Goal: Task Accomplishment & Management: Manage account settings

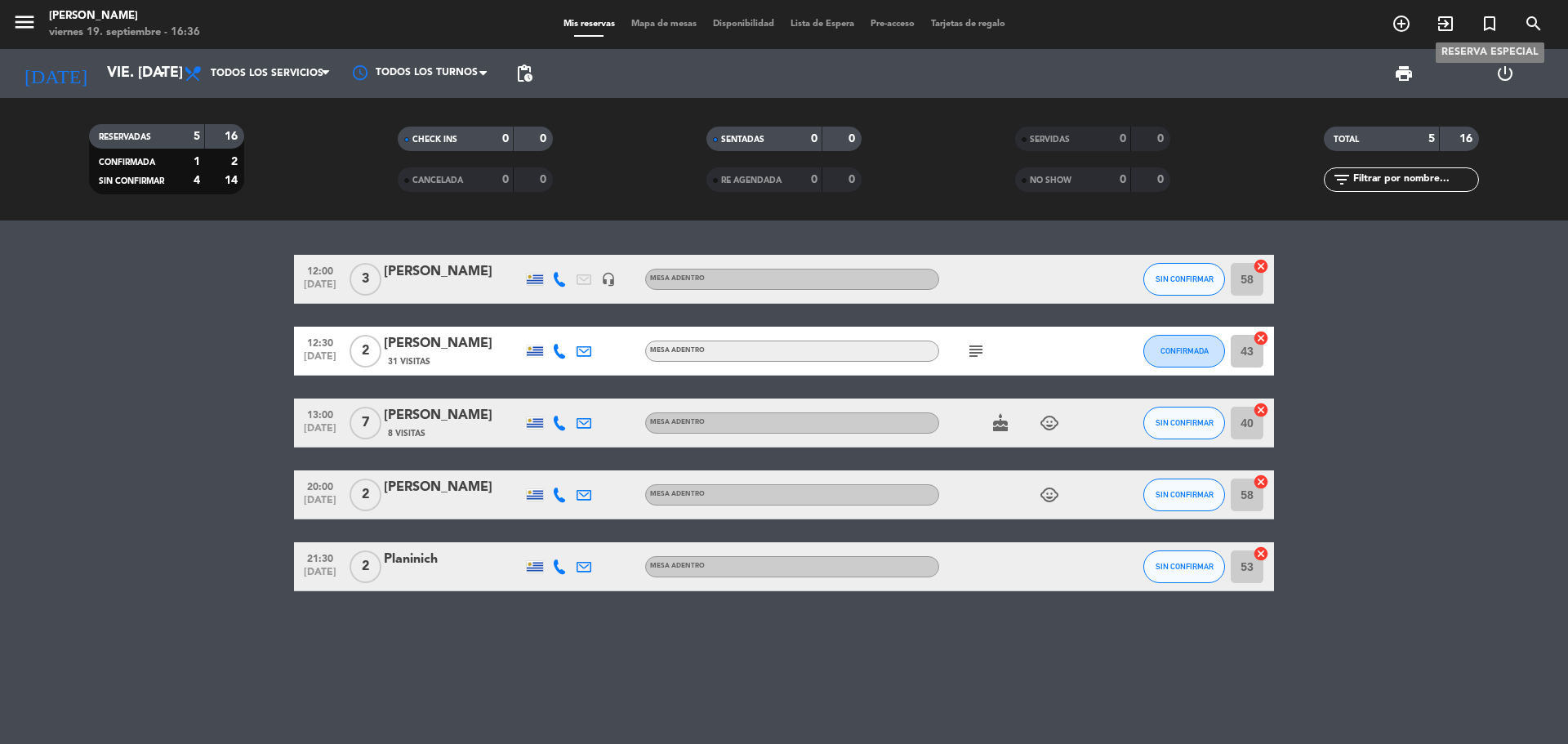
click at [1484, 28] on icon "turned_in_not" at bounding box center [1490, 24] width 20 height 20
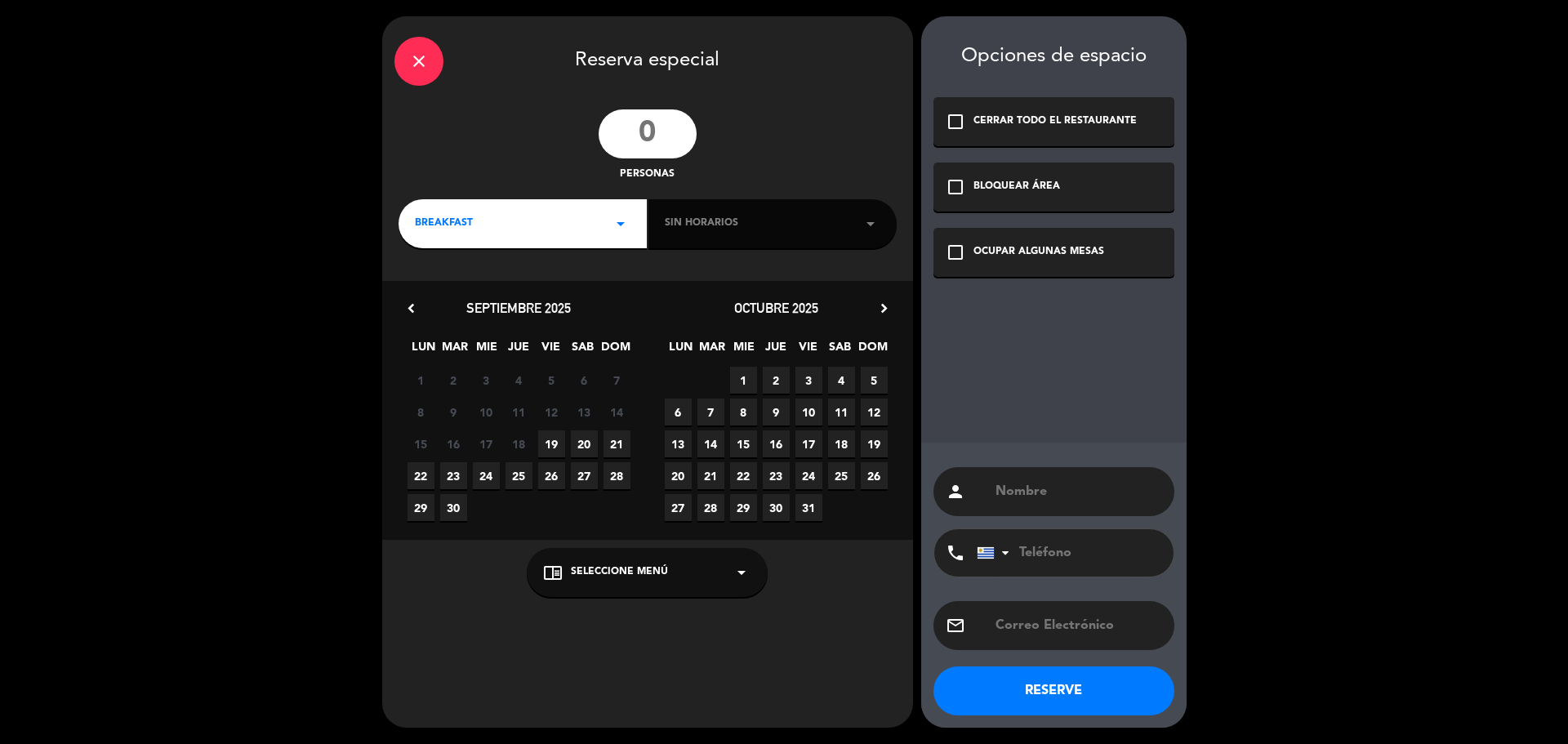
click at [655, 132] on input "number" at bounding box center [648, 133] width 98 height 49
type input "16"
click at [570, 222] on div "BREAKFAST arrow_drop_down" at bounding box center [523, 223] width 248 height 49
click at [462, 337] on div "Cena" at bounding box center [523, 341] width 216 height 17
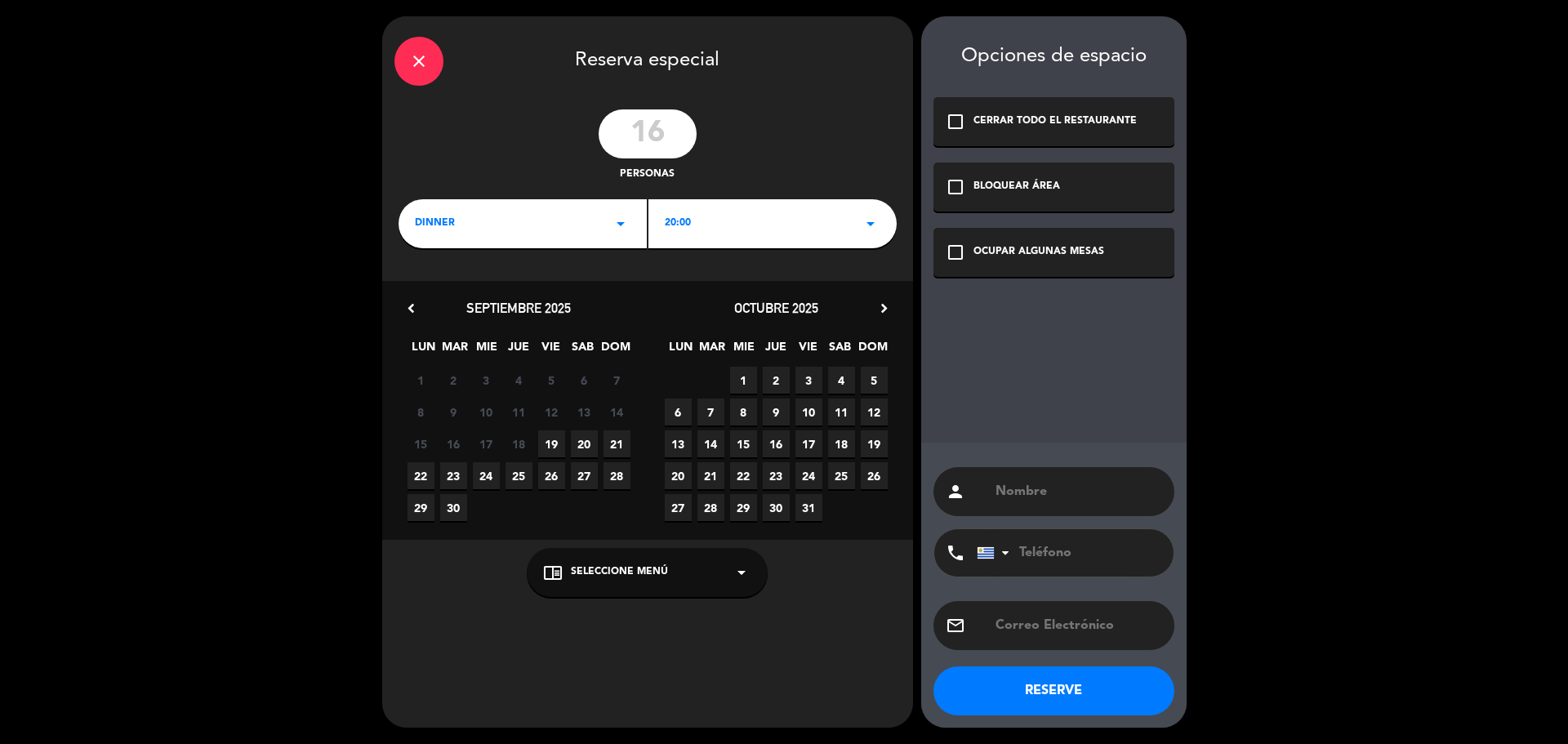
click at [849, 227] on div "20:00 arrow_drop_down" at bounding box center [773, 223] width 248 height 49
click at [701, 297] on div "20:30" at bounding box center [773, 292] width 216 height 17
click at [594, 467] on span "27" at bounding box center [584, 476] width 27 height 27
click at [613, 585] on div "chrome_reader_mode Seleccione Menú arrow_drop_down" at bounding box center [647, 572] width 241 height 49
click at [599, 530] on div "OUTDOOR TABLE" at bounding box center [648, 532] width 208 height 17
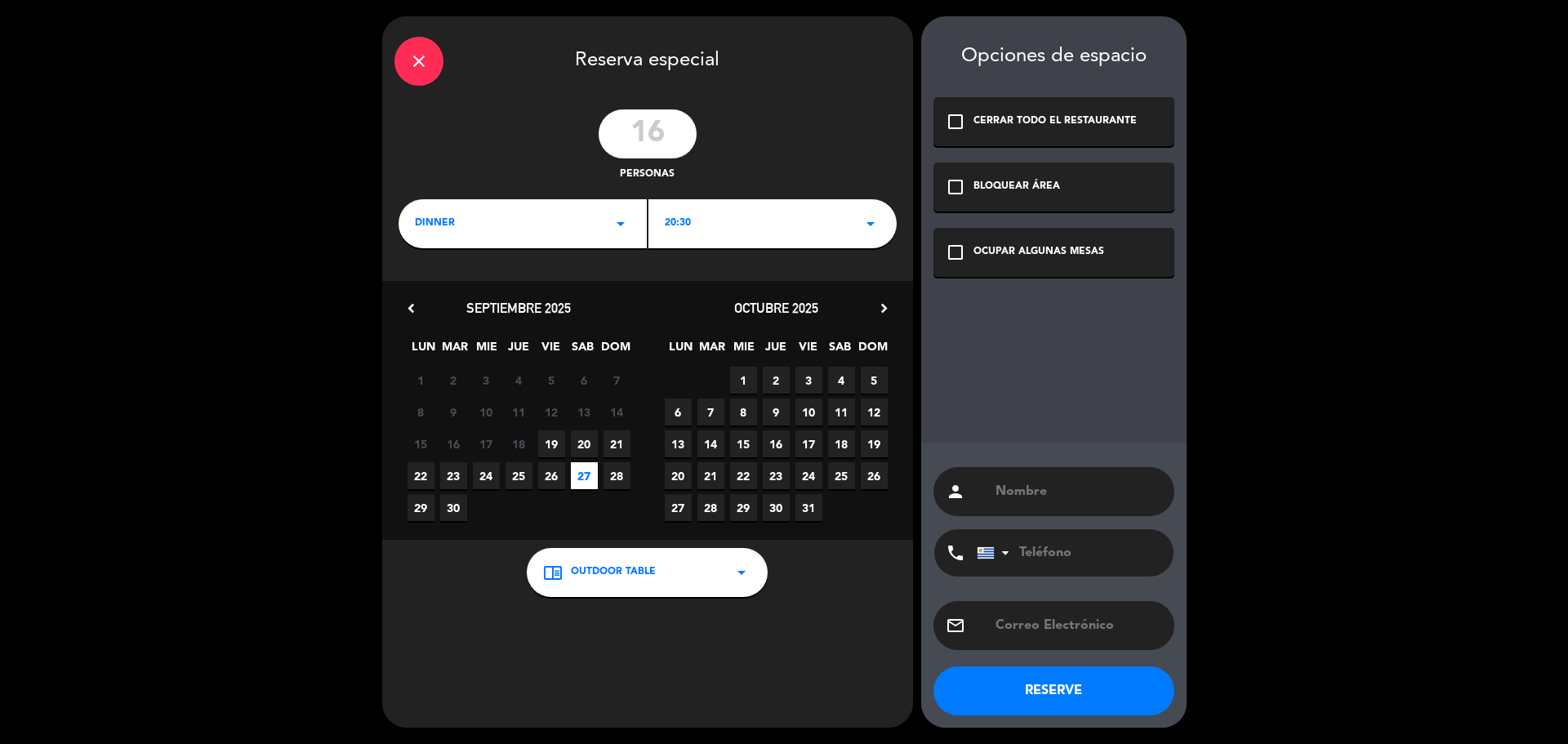
click at [1043, 492] on input "text" at bounding box center [1078, 491] width 168 height 22
type input "[DATE][PERSON_NAME]"
click at [1062, 554] on input "tel" at bounding box center [1067, 552] width 180 height 47
paste input "97 211 209"
click at [1024, 555] on input "97 211 209" at bounding box center [1067, 552] width 180 height 47
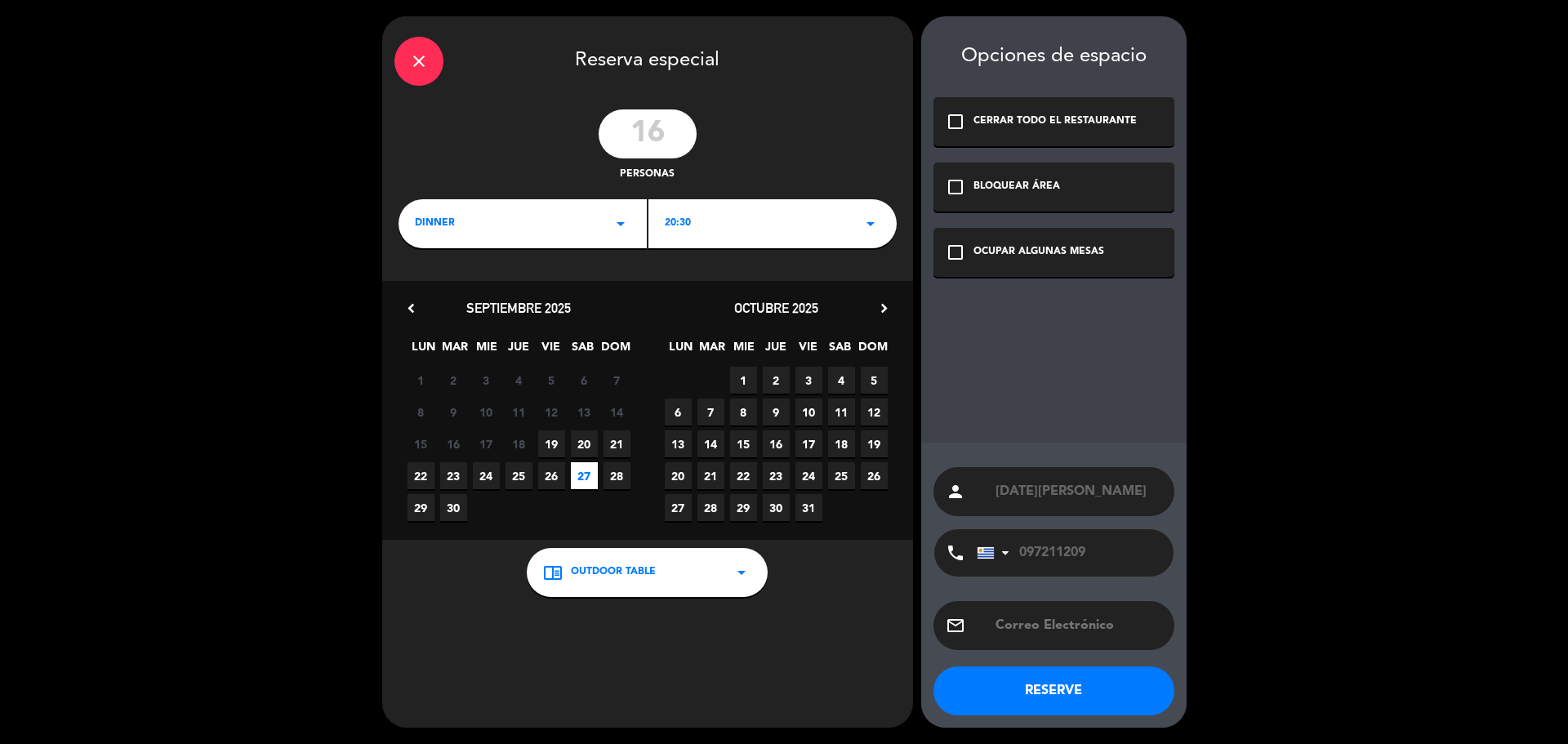
type input "097211209"
click at [1083, 686] on button "RESERVE" at bounding box center [1054, 690] width 241 height 49
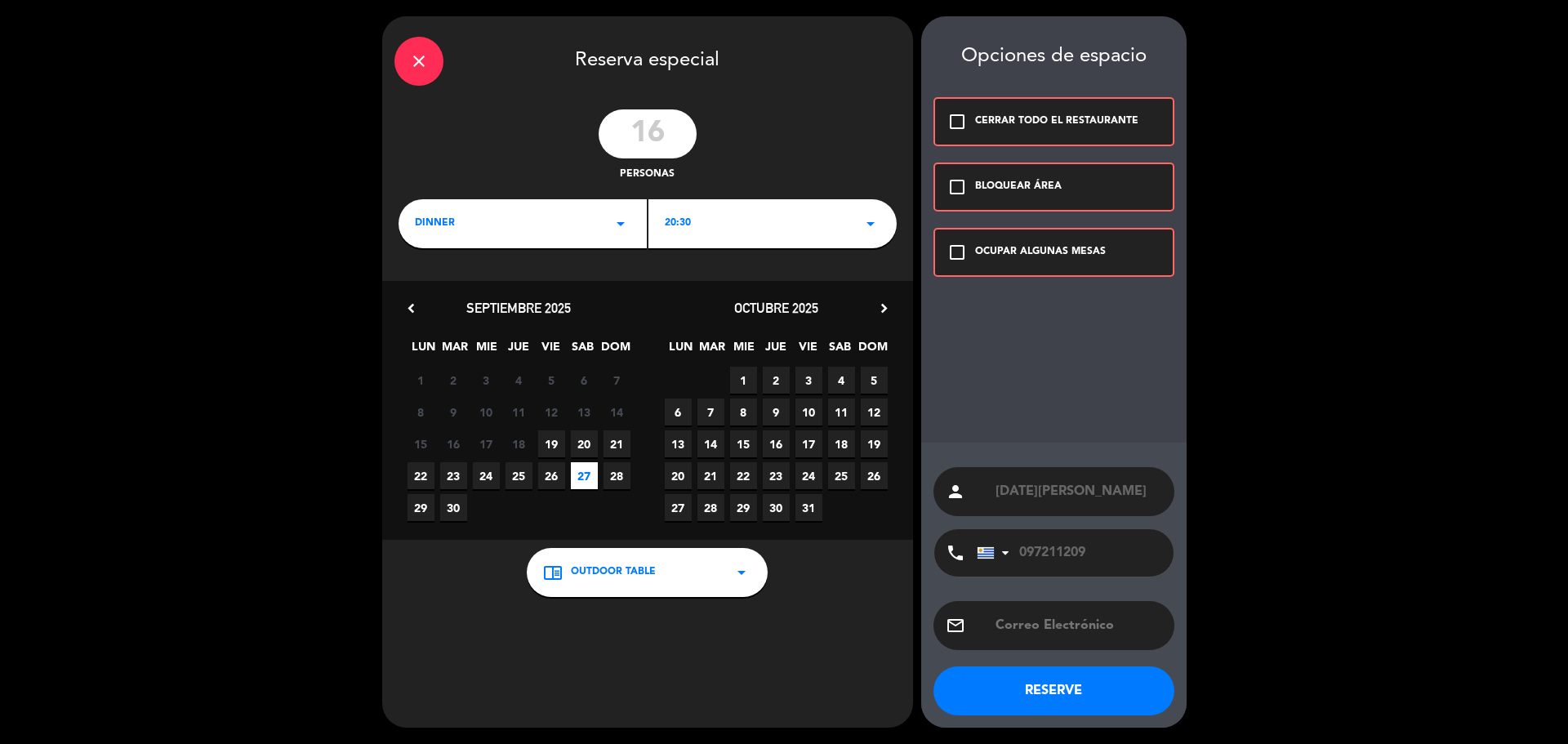
click at [1021, 252] on div "OCUPAR ALGUNAS MESAS" at bounding box center [1040, 252] width 131 height 17
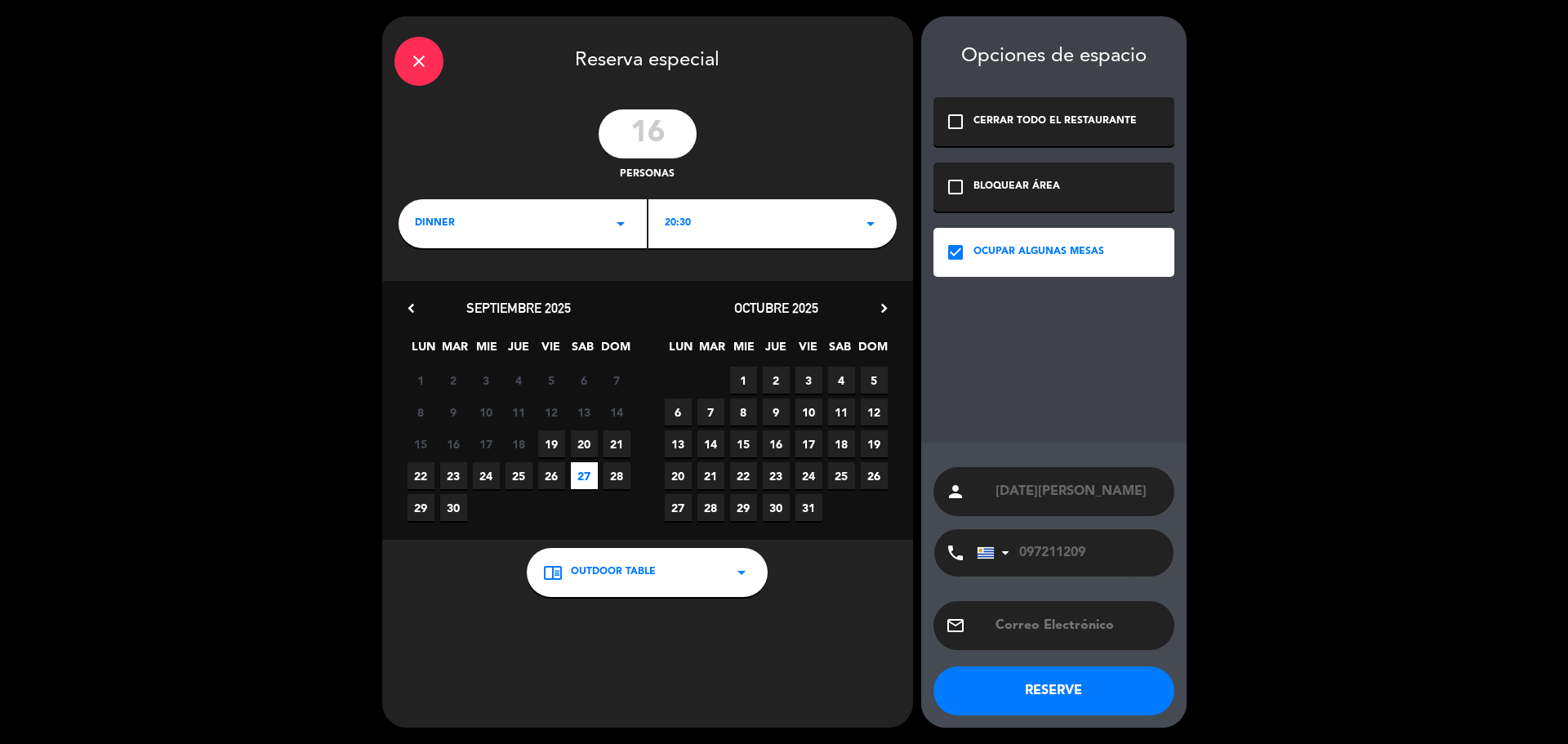
click at [1096, 692] on button "RESERVE" at bounding box center [1054, 690] width 241 height 49
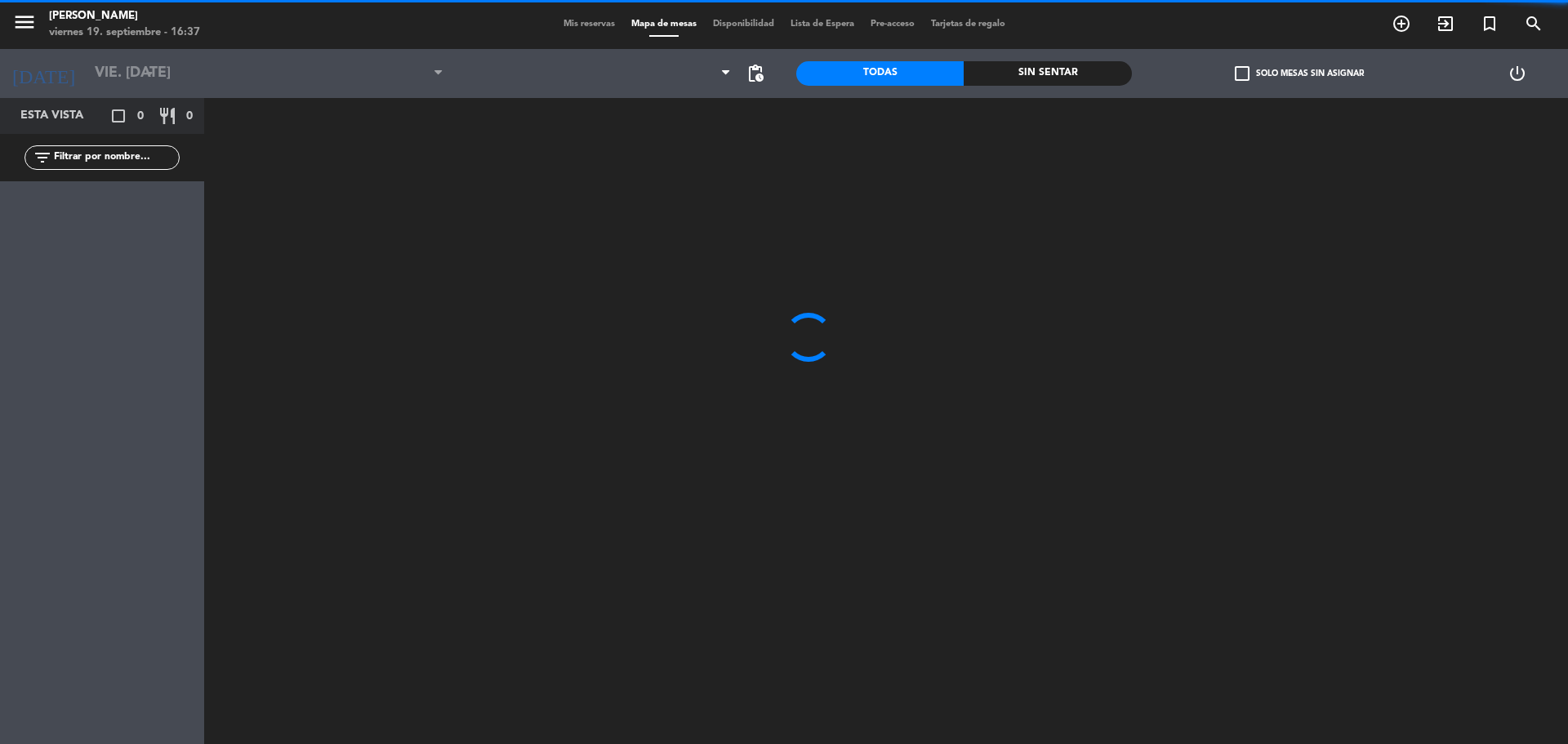
type input "sáb. [DATE]"
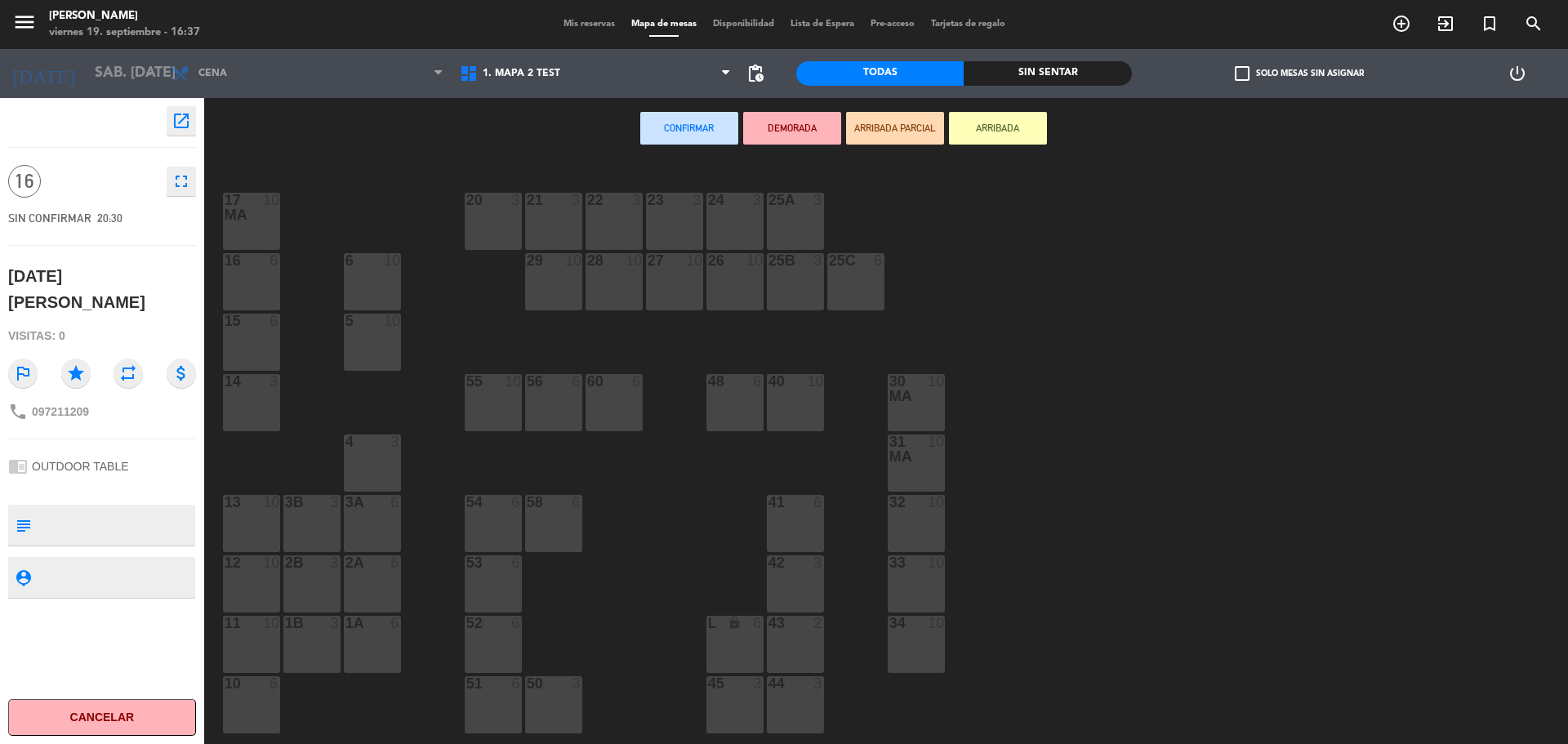
click at [558, 291] on div "29 10" at bounding box center [554, 282] width 58 height 57
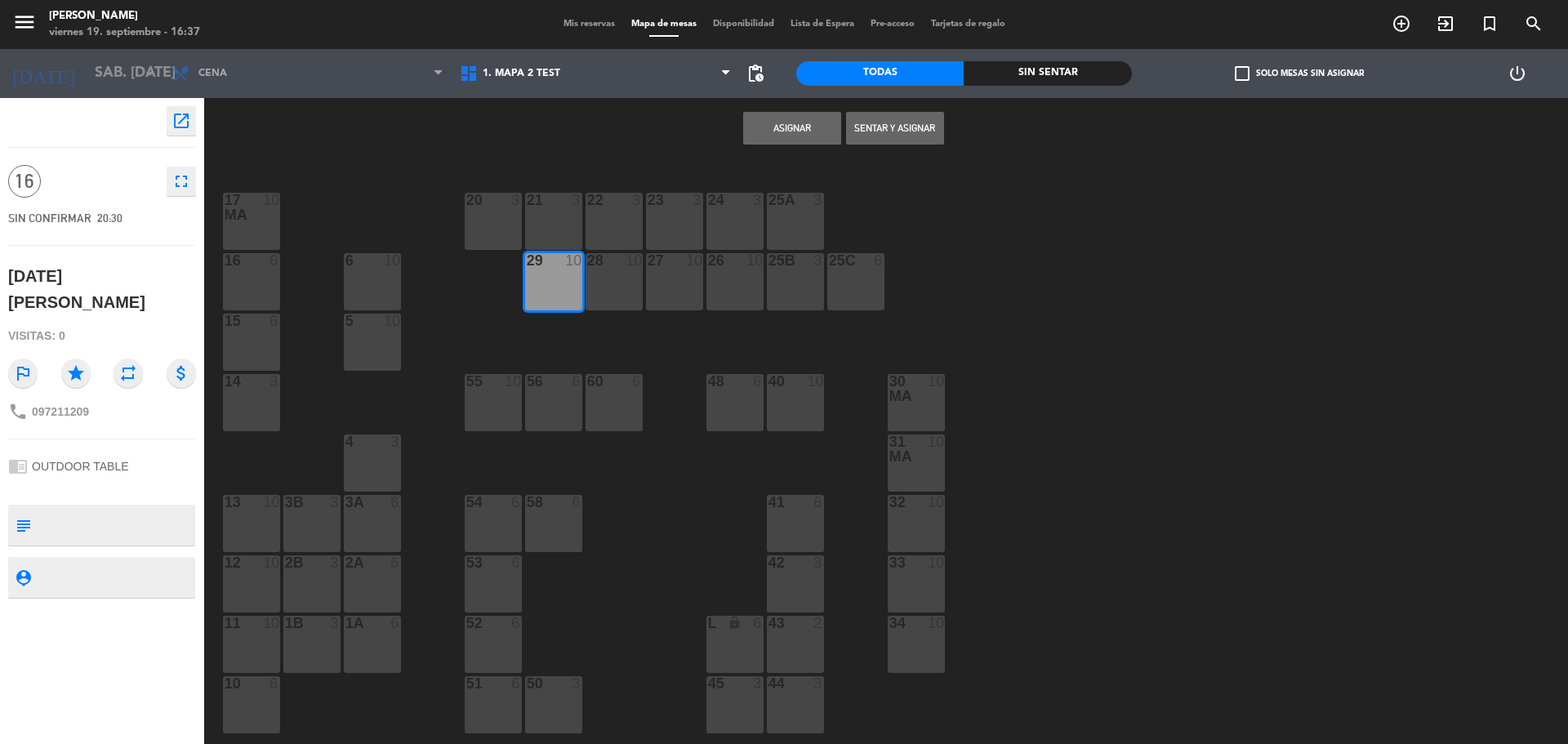
click at [614, 297] on div "28 10" at bounding box center [614, 282] width 58 height 57
click at [820, 138] on button "Asignar" at bounding box center [793, 127] width 98 height 32
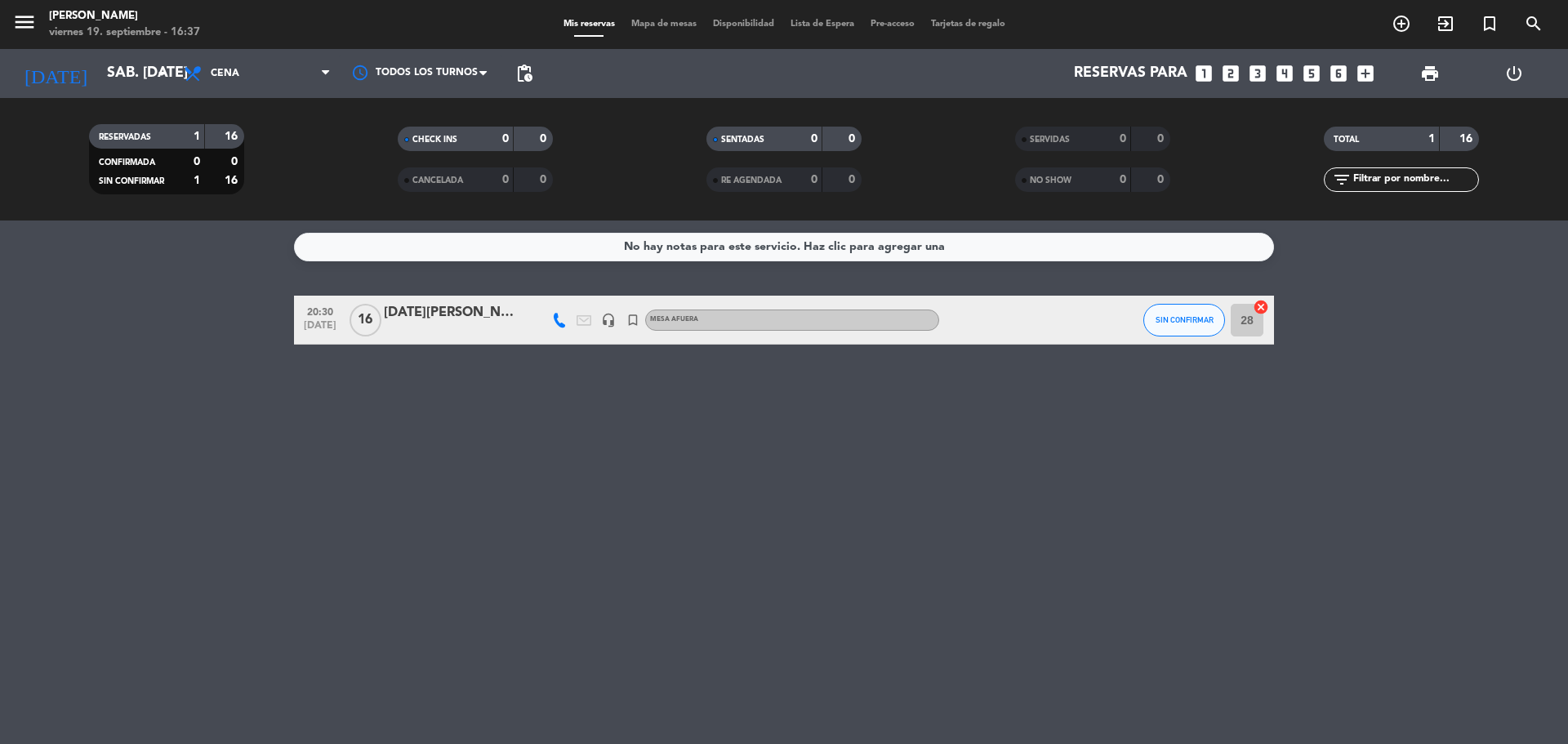
click at [463, 288] on div "No hay notas para este servicio. Haz clic para agregar una 20:30 [DATE] [DATE][…" at bounding box center [784, 482] width 1568 height 523
click at [466, 304] on div "[DATE][PERSON_NAME]" at bounding box center [453, 312] width 139 height 21
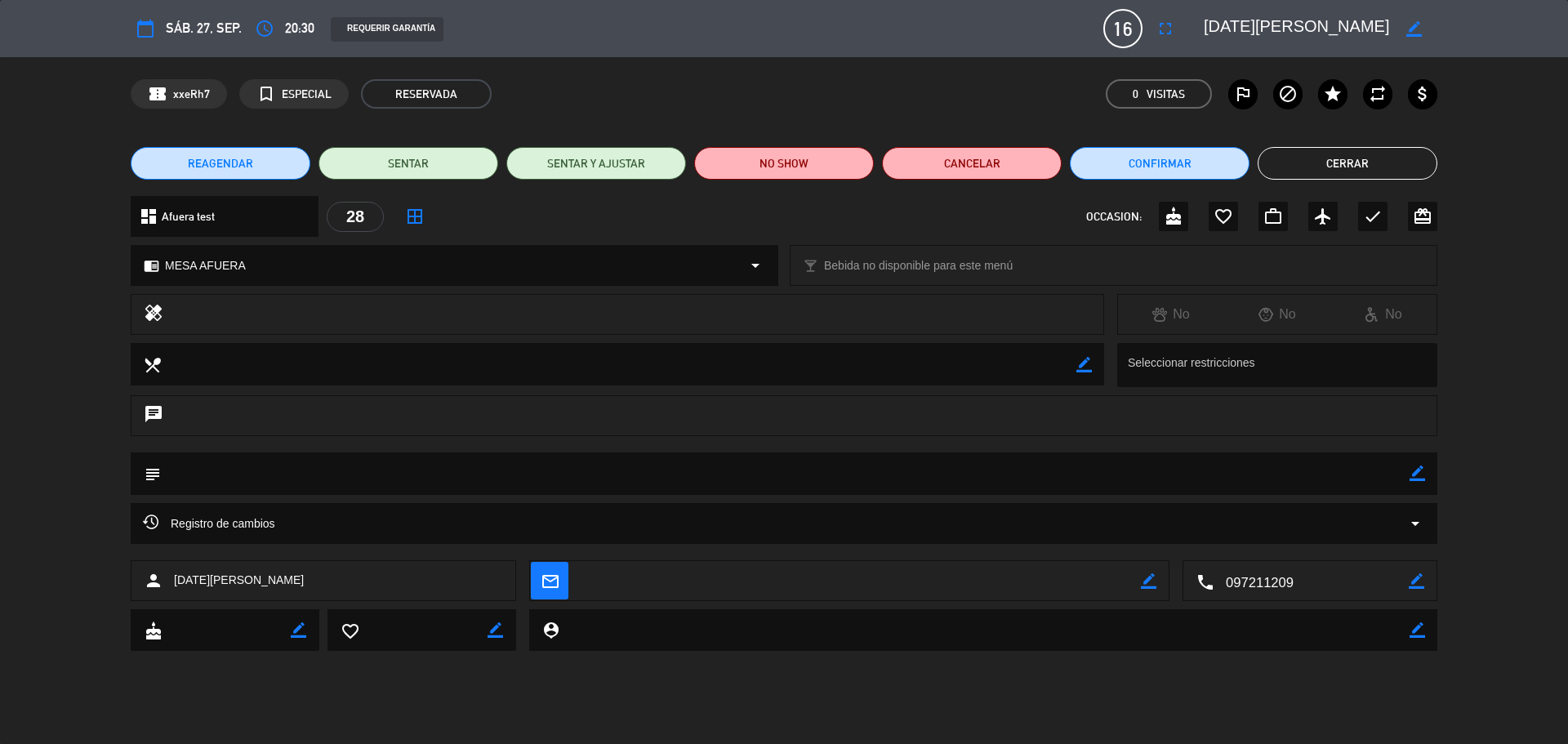
click at [1413, 475] on icon "border_color" at bounding box center [1417, 472] width 16 height 16
click at [1354, 486] on textarea at bounding box center [785, 473] width 1249 height 42
type textarea "Propuesta aceptada - corte cortesia de [PERSON_NAME]"
click at [1411, 478] on icon at bounding box center [1417, 472] width 16 height 16
click at [1360, 172] on button "Cerrar" at bounding box center [1348, 162] width 180 height 32
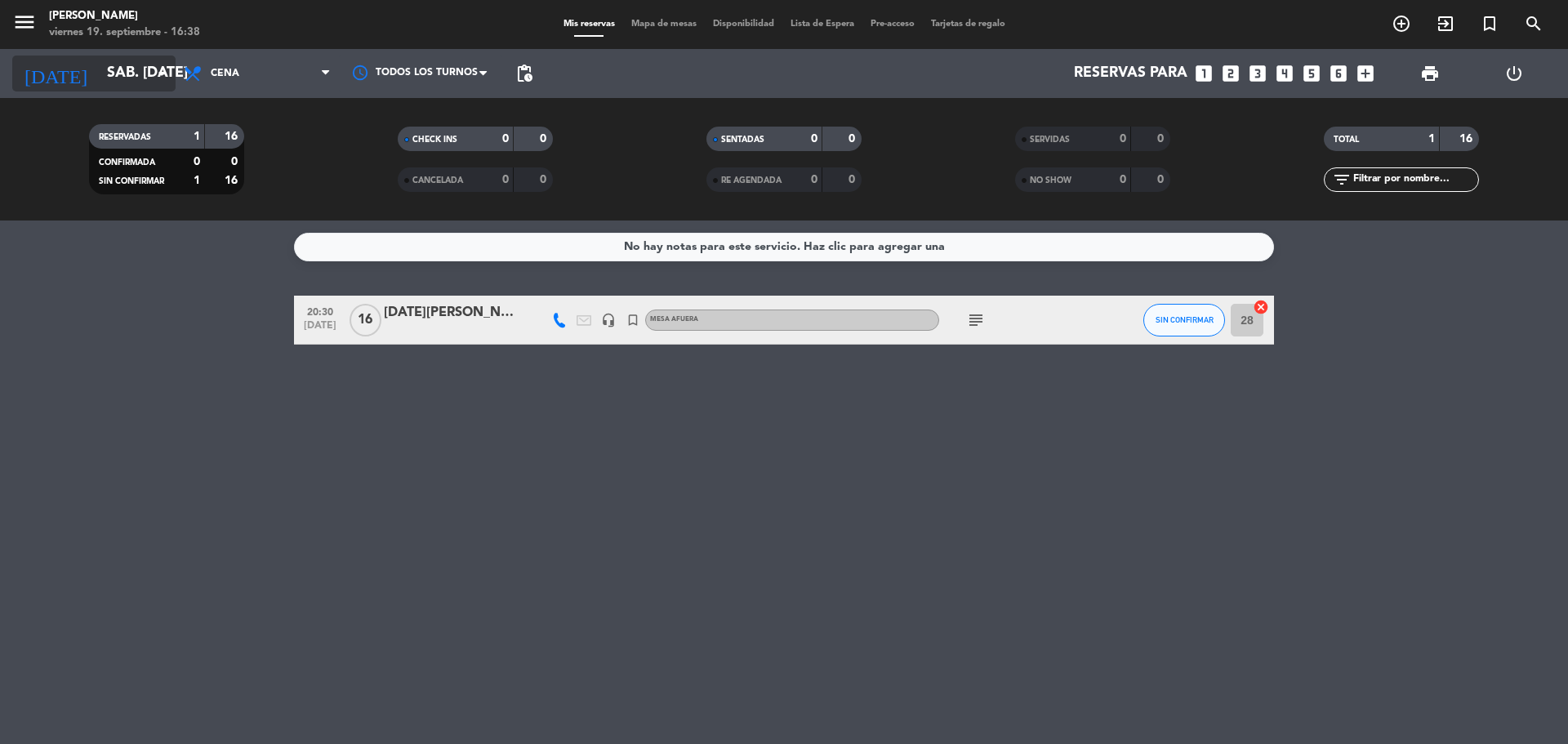
click at [103, 72] on input "sáb. [DATE]" at bounding box center [193, 73] width 189 height 32
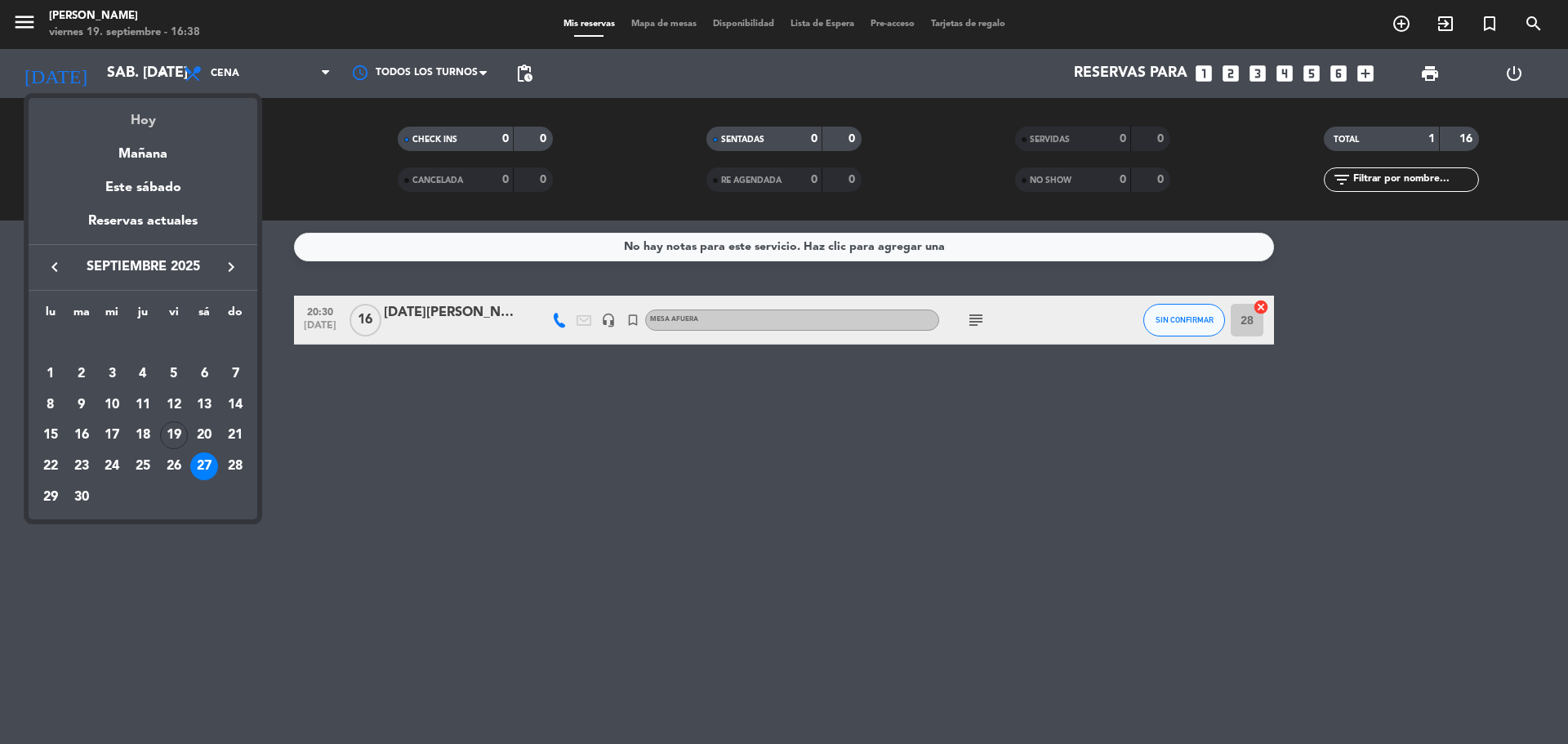
click at [148, 110] on div "Hoy" at bounding box center [143, 115] width 228 height 33
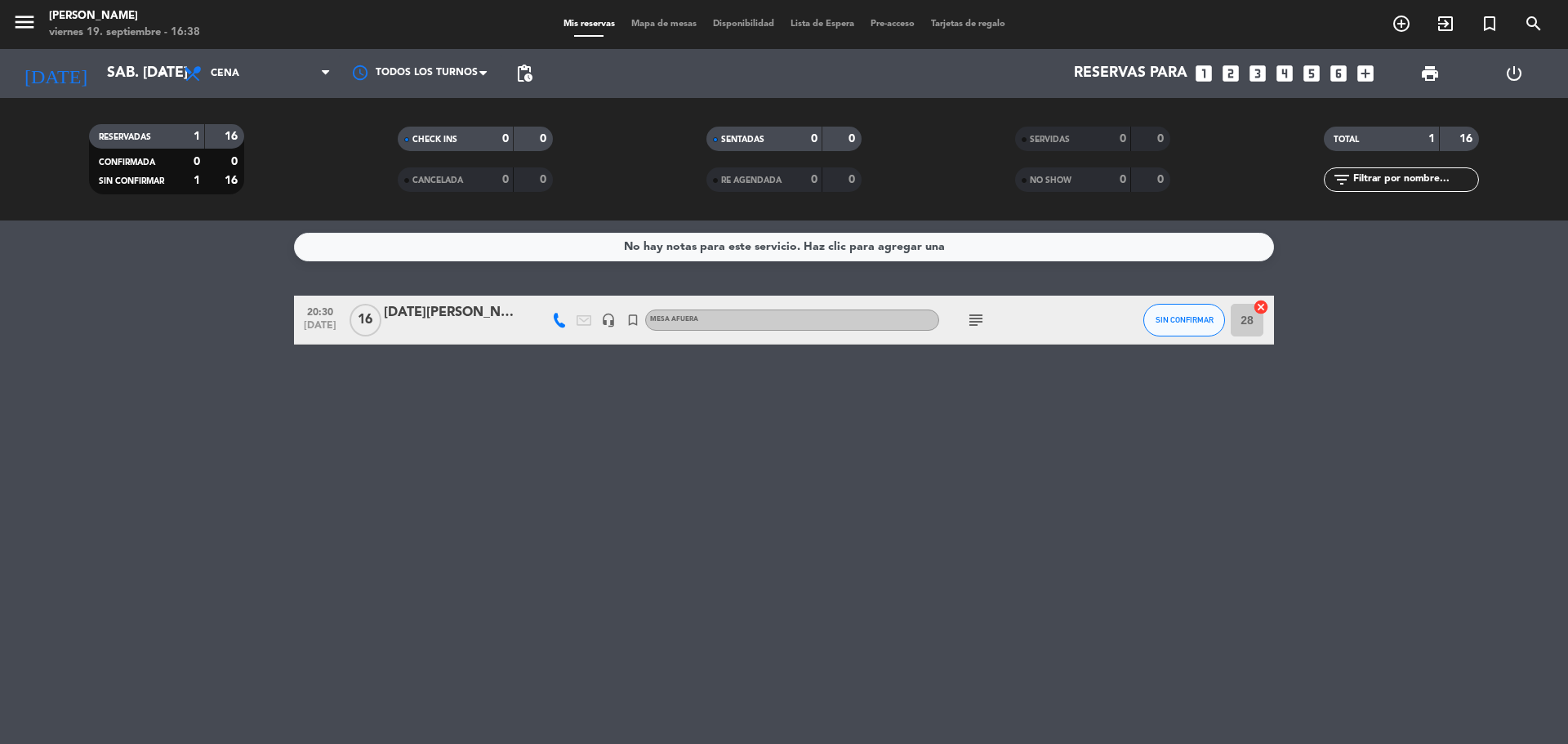
type input "vie. [DATE]"
